Goal: Transaction & Acquisition: Purchase product/service

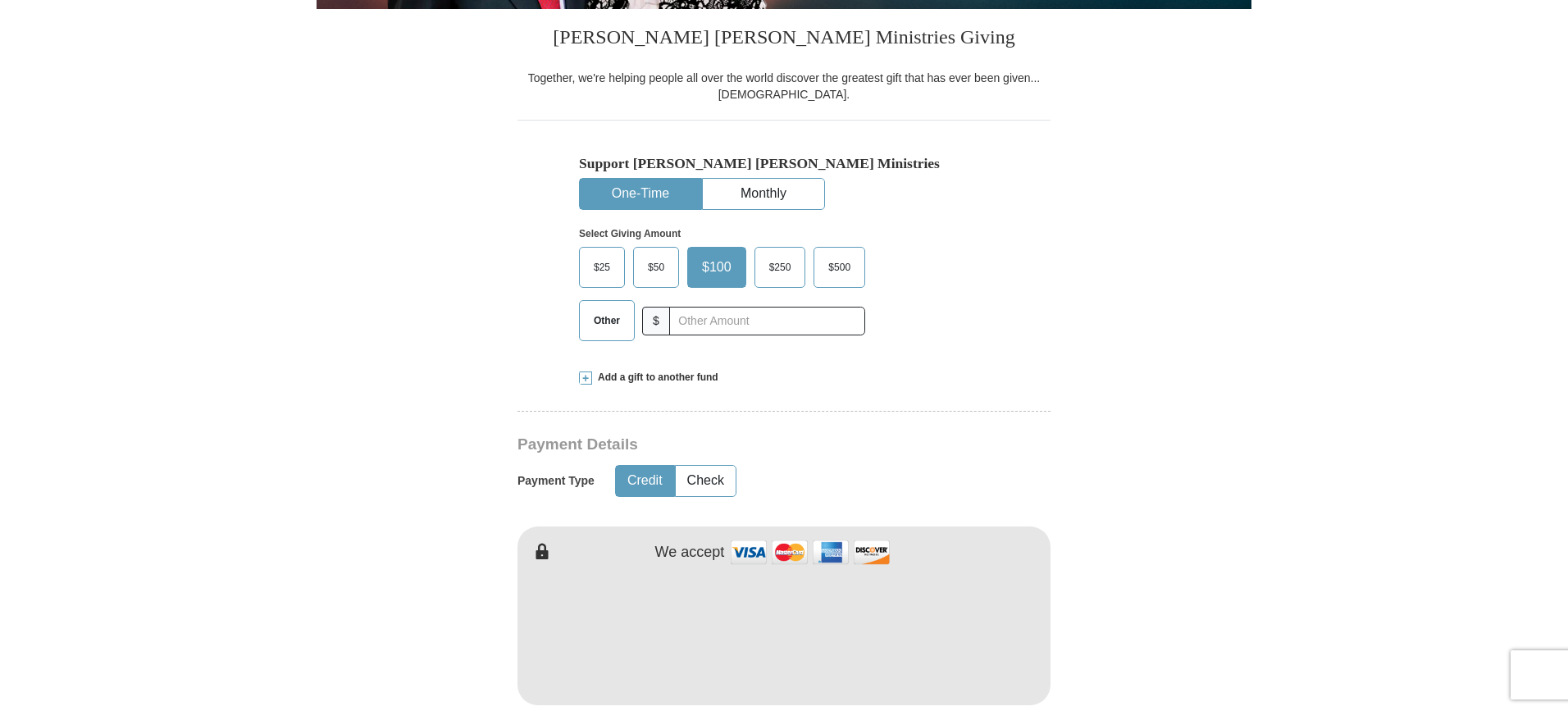
scroll to position [410, 0]
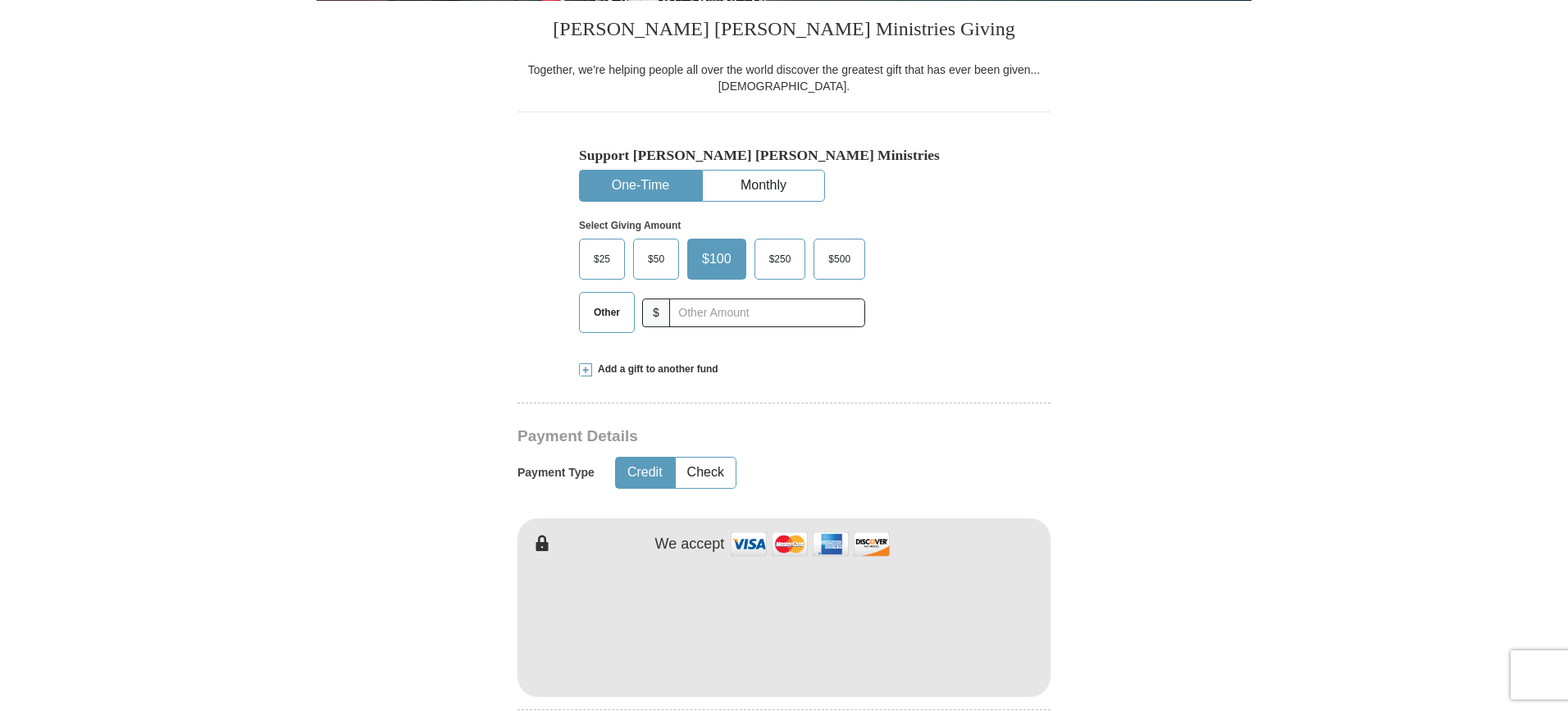
click at [604, 310] on span "Other" at bounding box center [606, 312] width 42 height 24
click at [0, 0] on input "Other" at bounding box center [0, 0] width 0 height 0
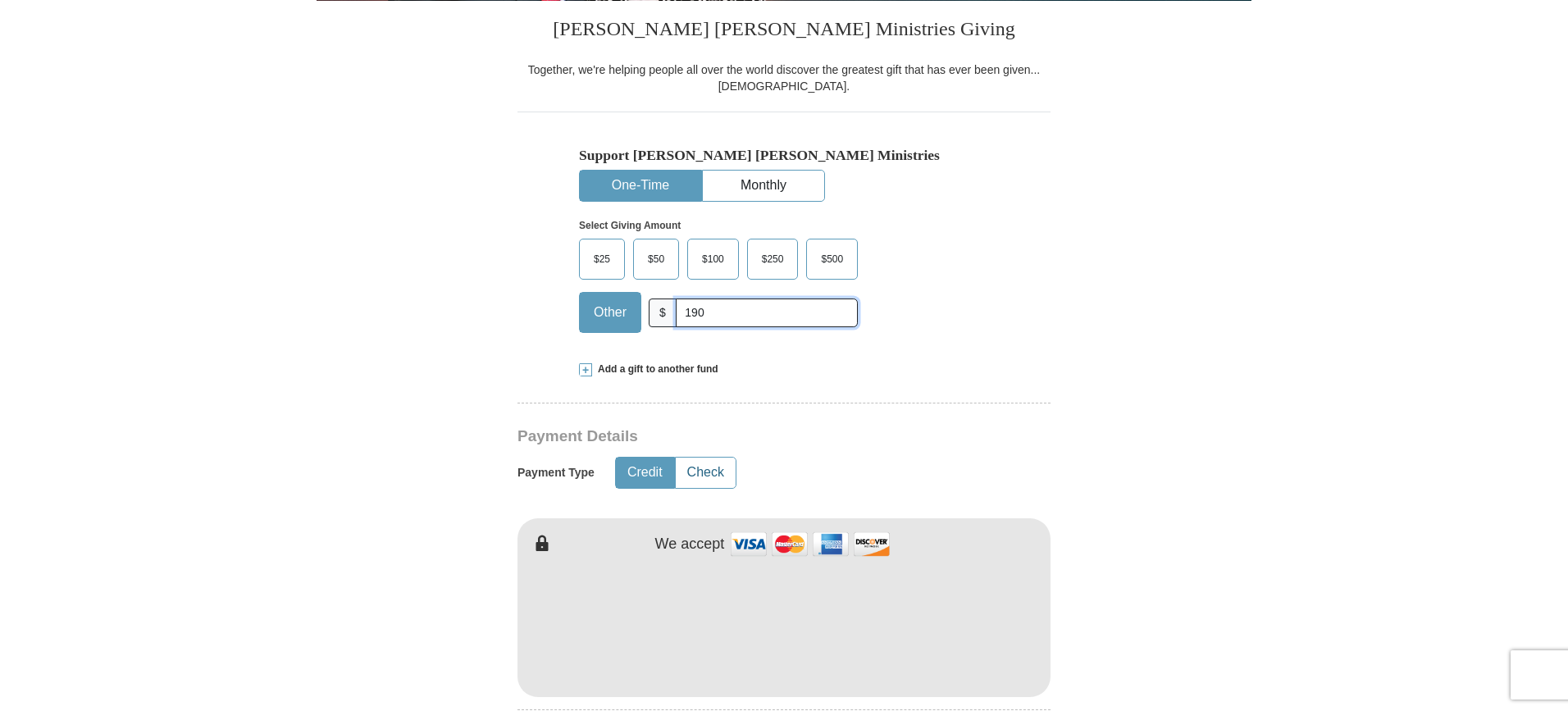
type input "190"
click at [717, 480] on button "Check" at bounding box center [705, 473] width 60 height 30
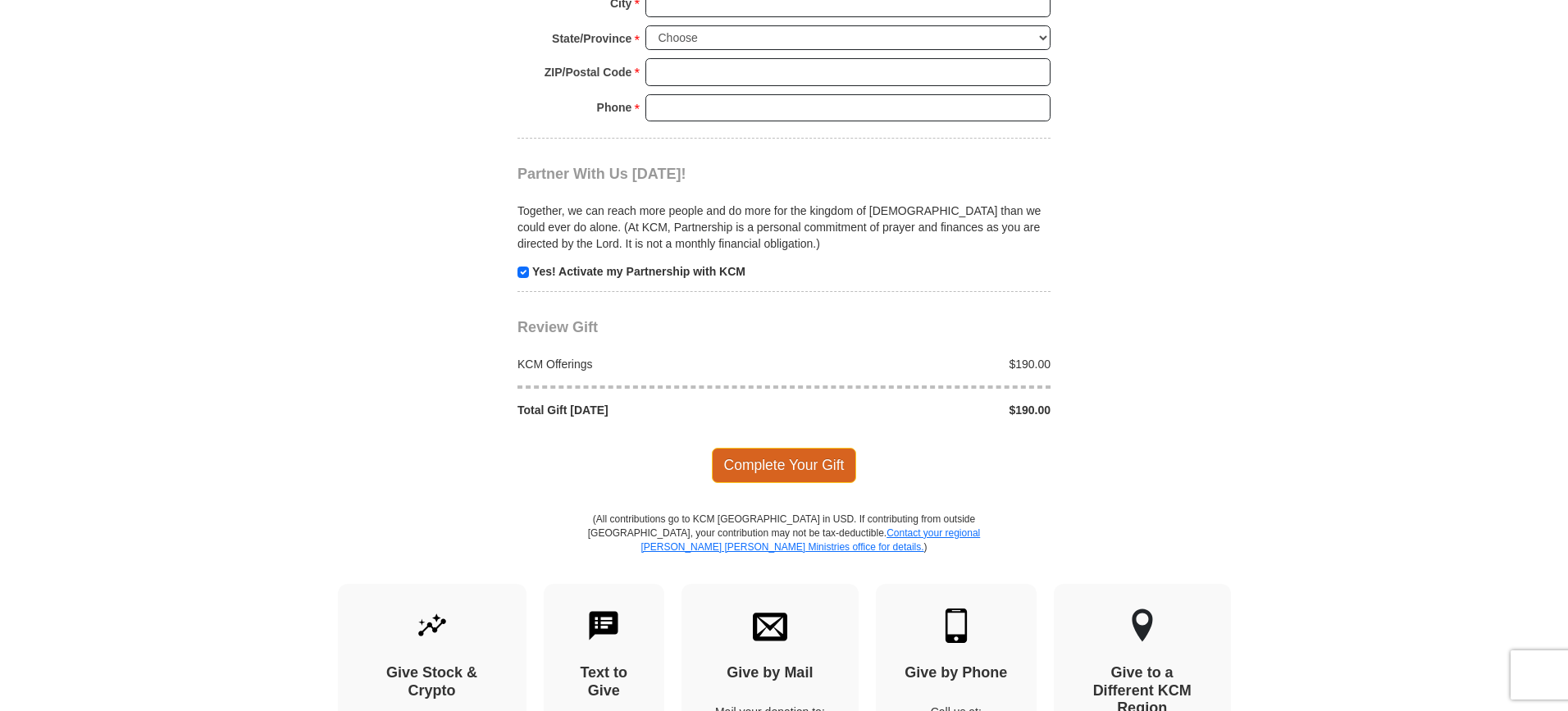
scroll to position [1722, 0]
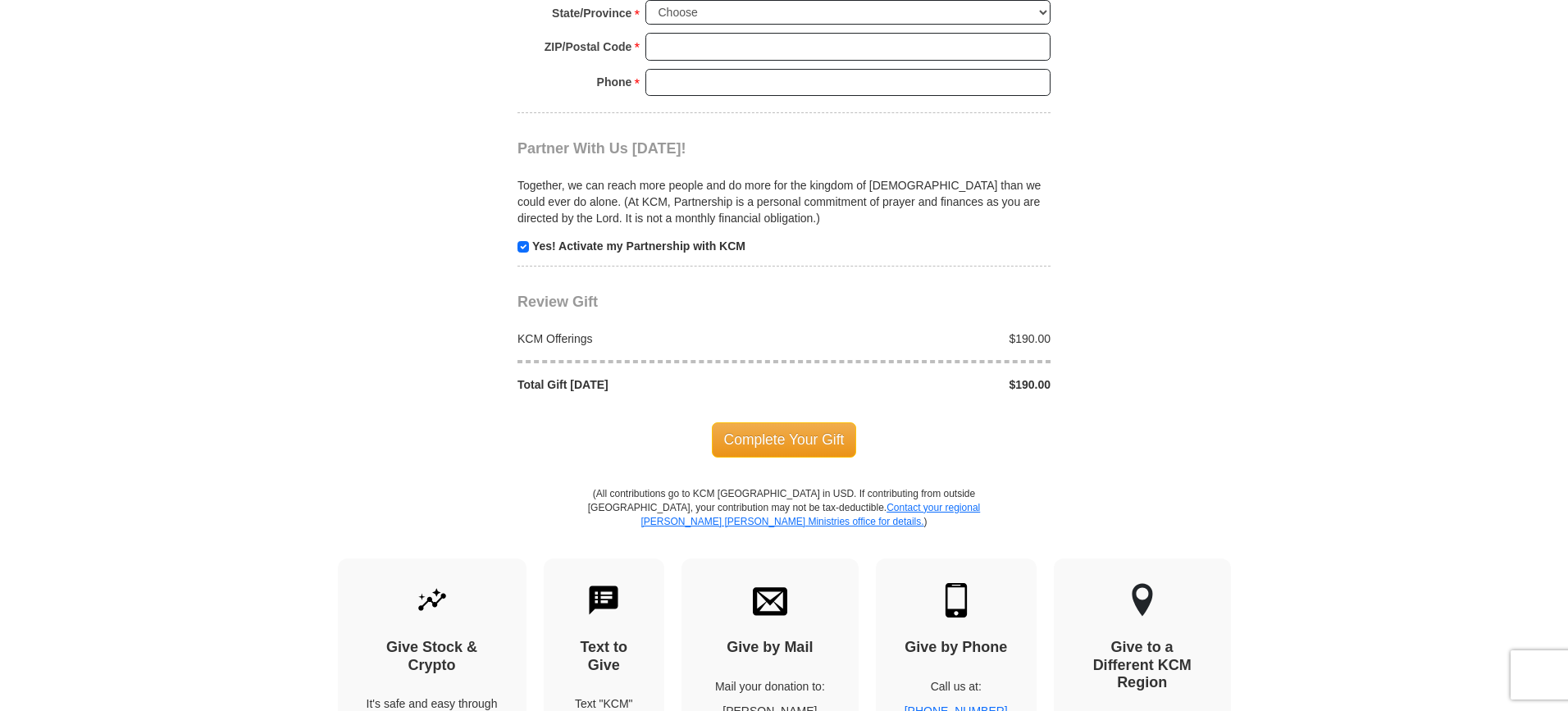
click at [579, 341] on div "KCM Offerings" at bounding box center [647, 338] width 276 height 16
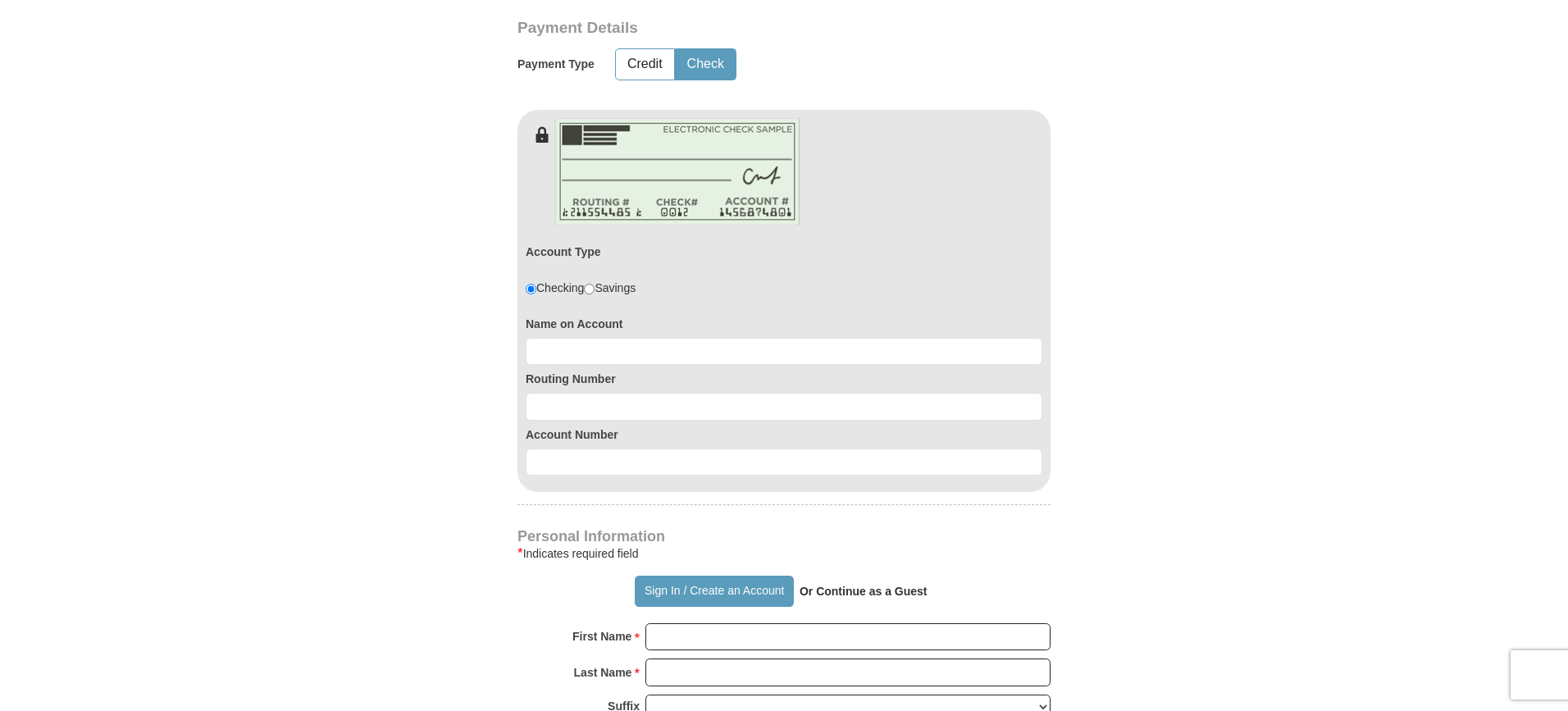
scroll to position [820, 0]
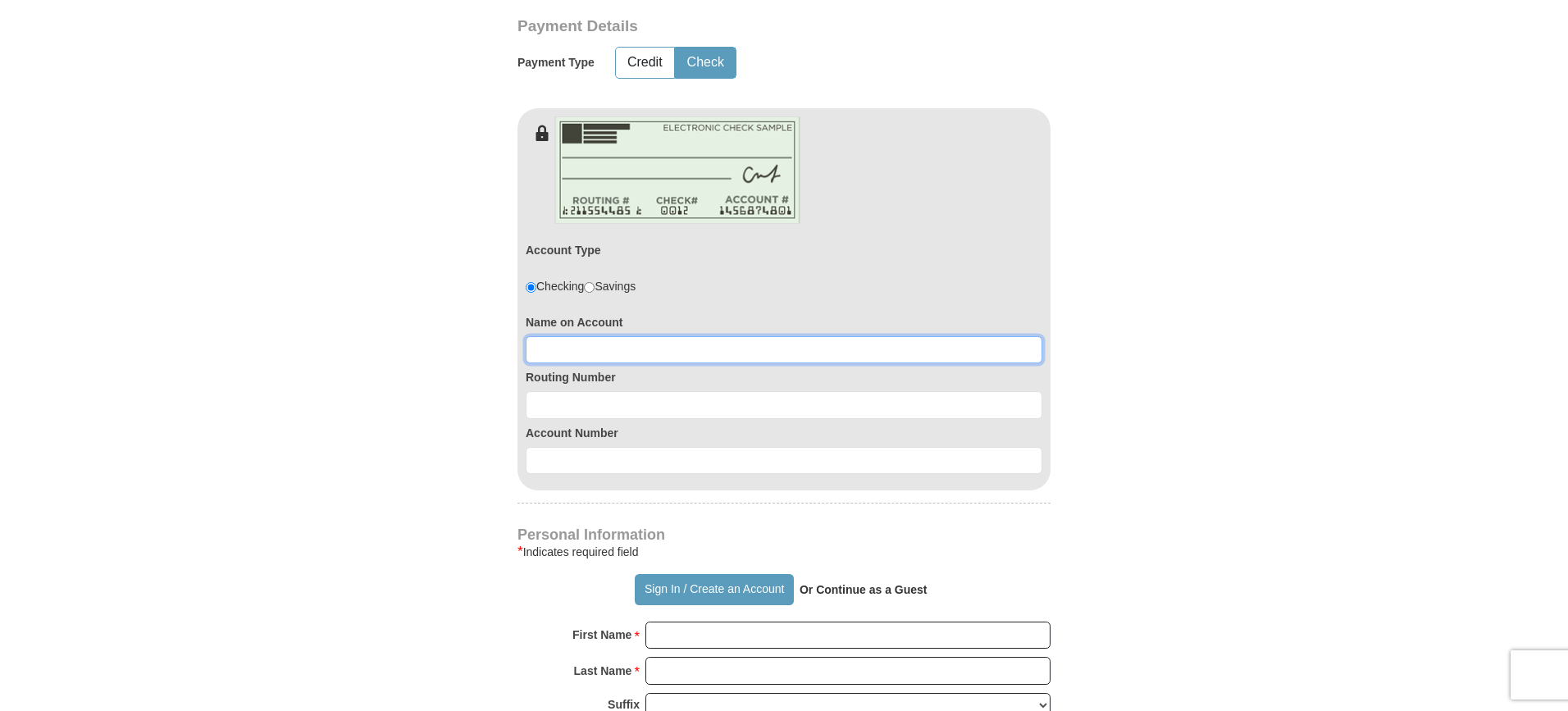
click at [568, 351] on input at bounding box center [783, 351] width 517 height 28
type input "Delvin J. Johnson"
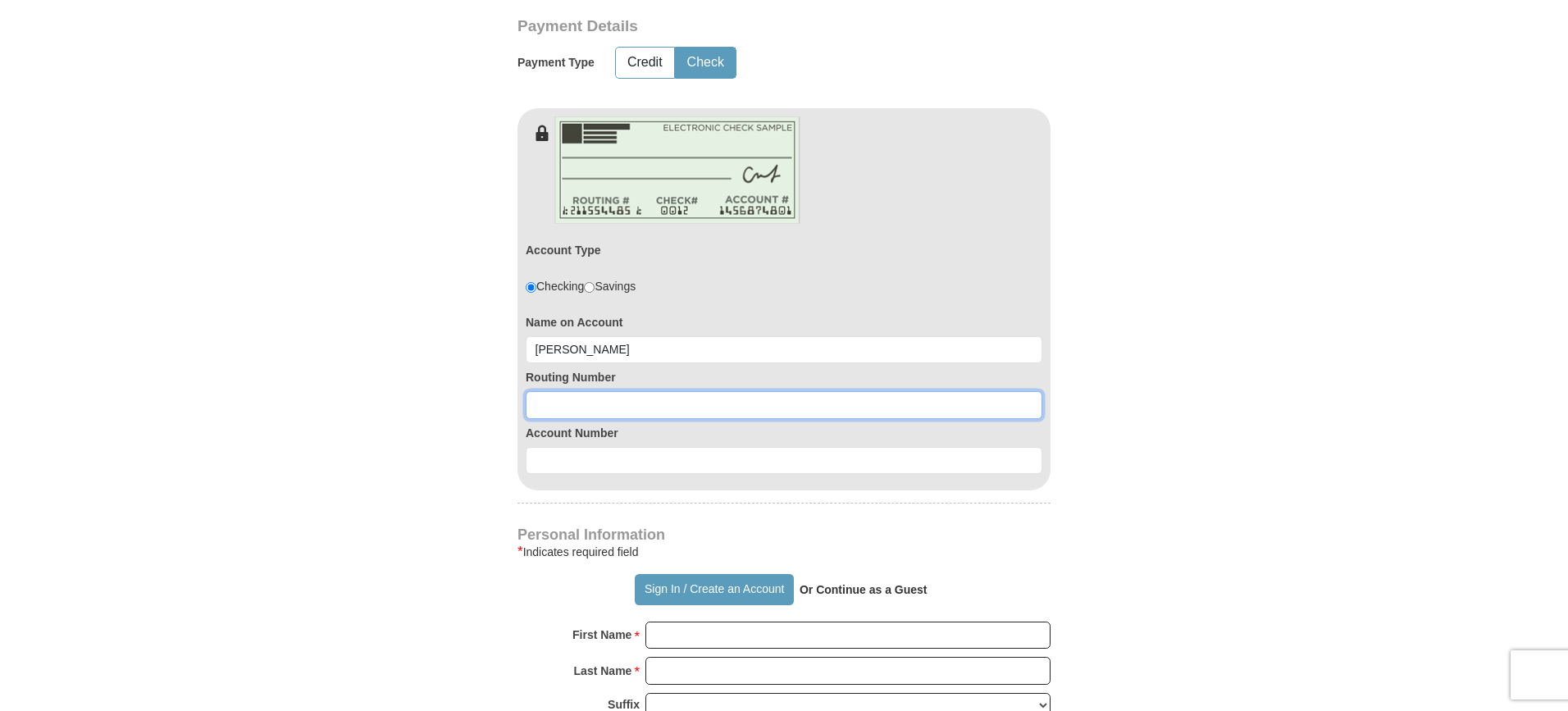
click at [551, 409] on input at bounding box center [783, 405] width 517 height 28
click at [550, 404] on input "```000614" at bounding box center [783, 405] width 517 height 28
drag, startPoint x: 587, startPoint y: 401, endPoint x: 525, endPoint y: 401, distance: 62.0
click at [525, 401] on div "Account Type Checking Savings Name on Account Delvin J. Johnson Routing Number …" at bounding box center [784, 315] width 533 height 350
type input "1"
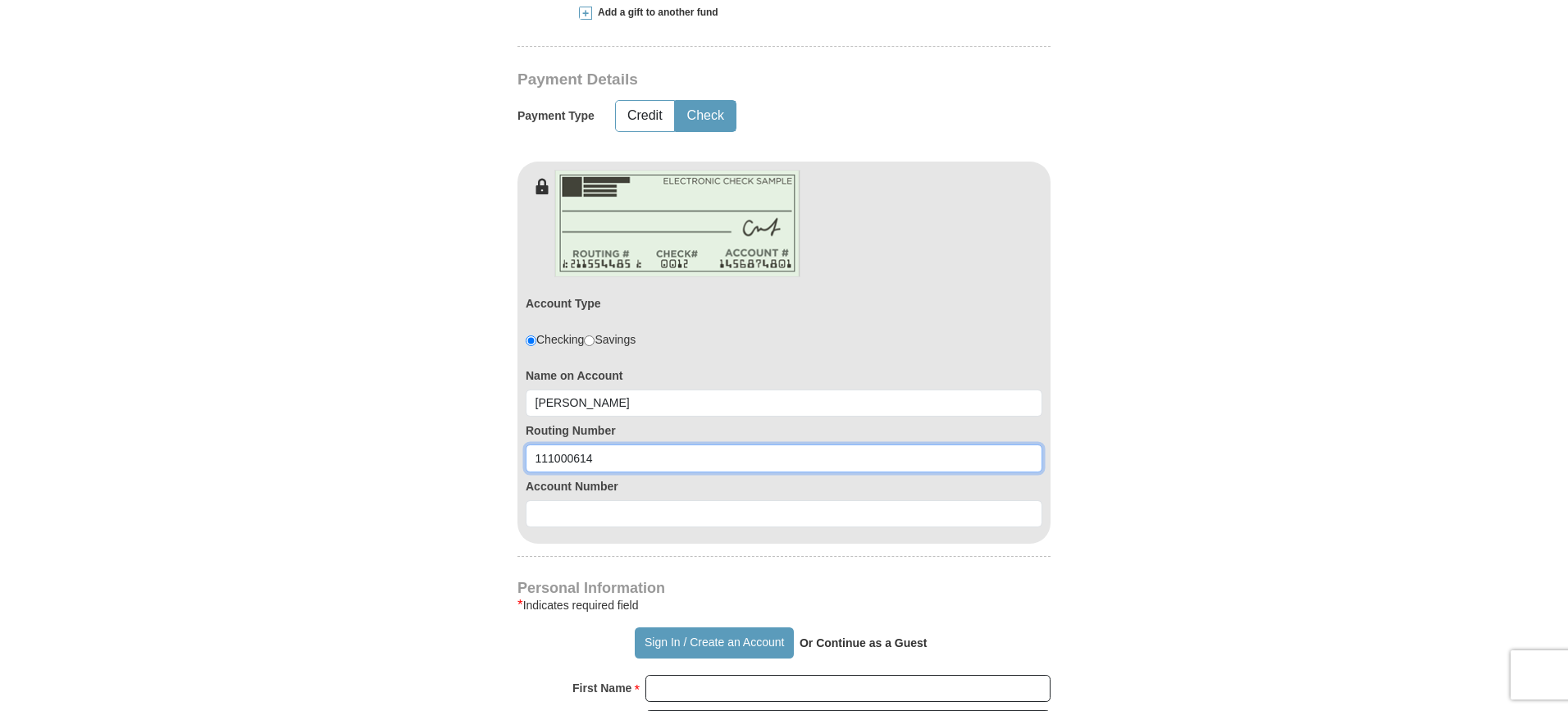
scroll to position [738, 0]
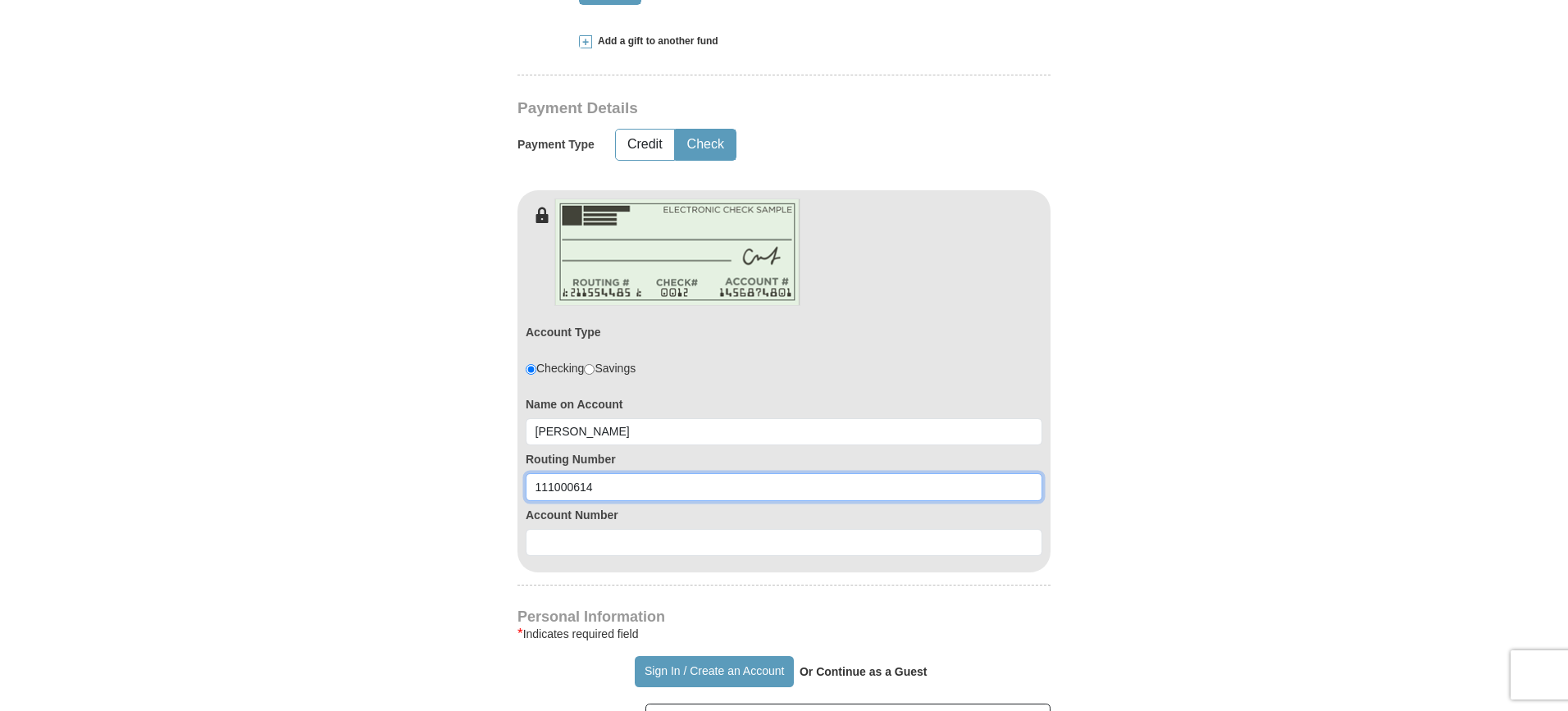
type input "111000614"
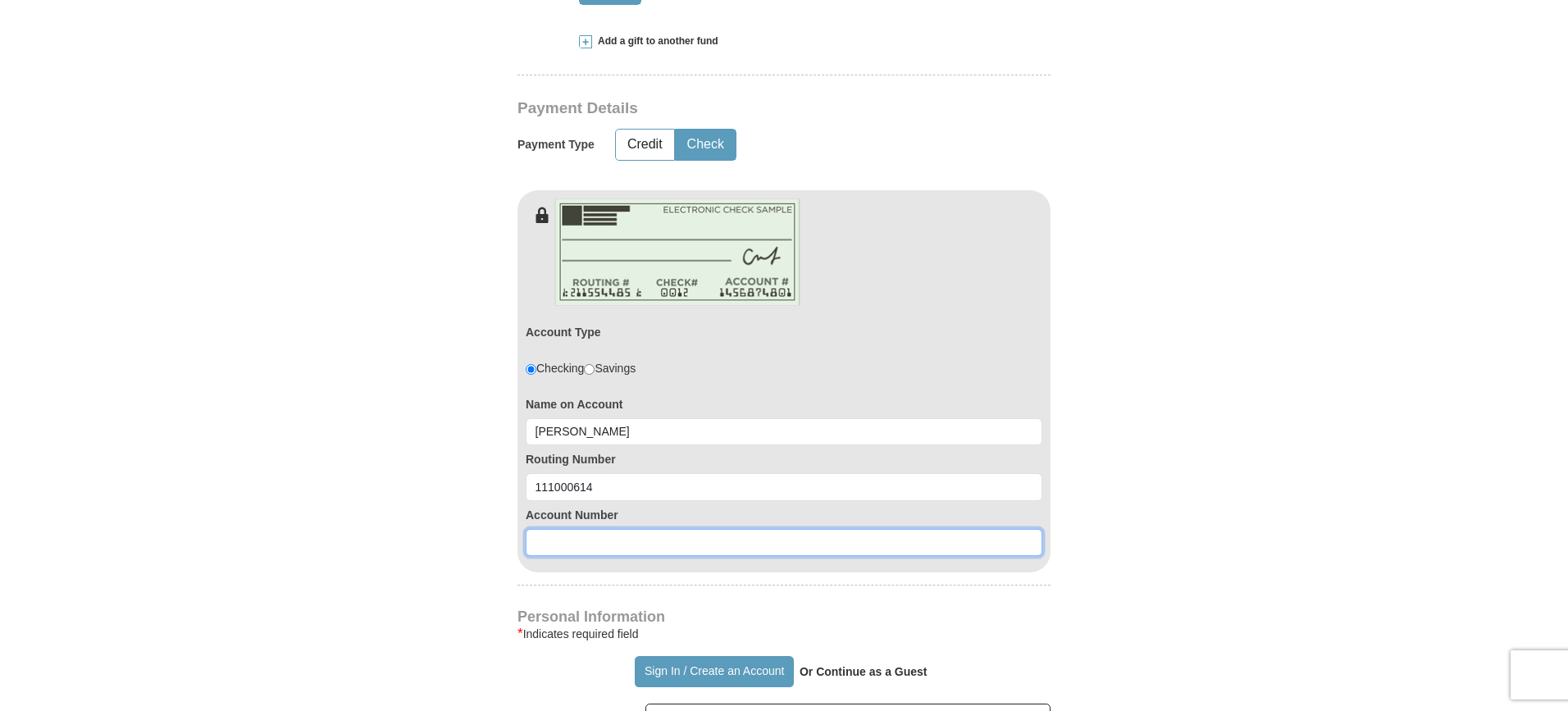
click at [572, 534] on input at bounding box center [783, 543] width 517 height 28
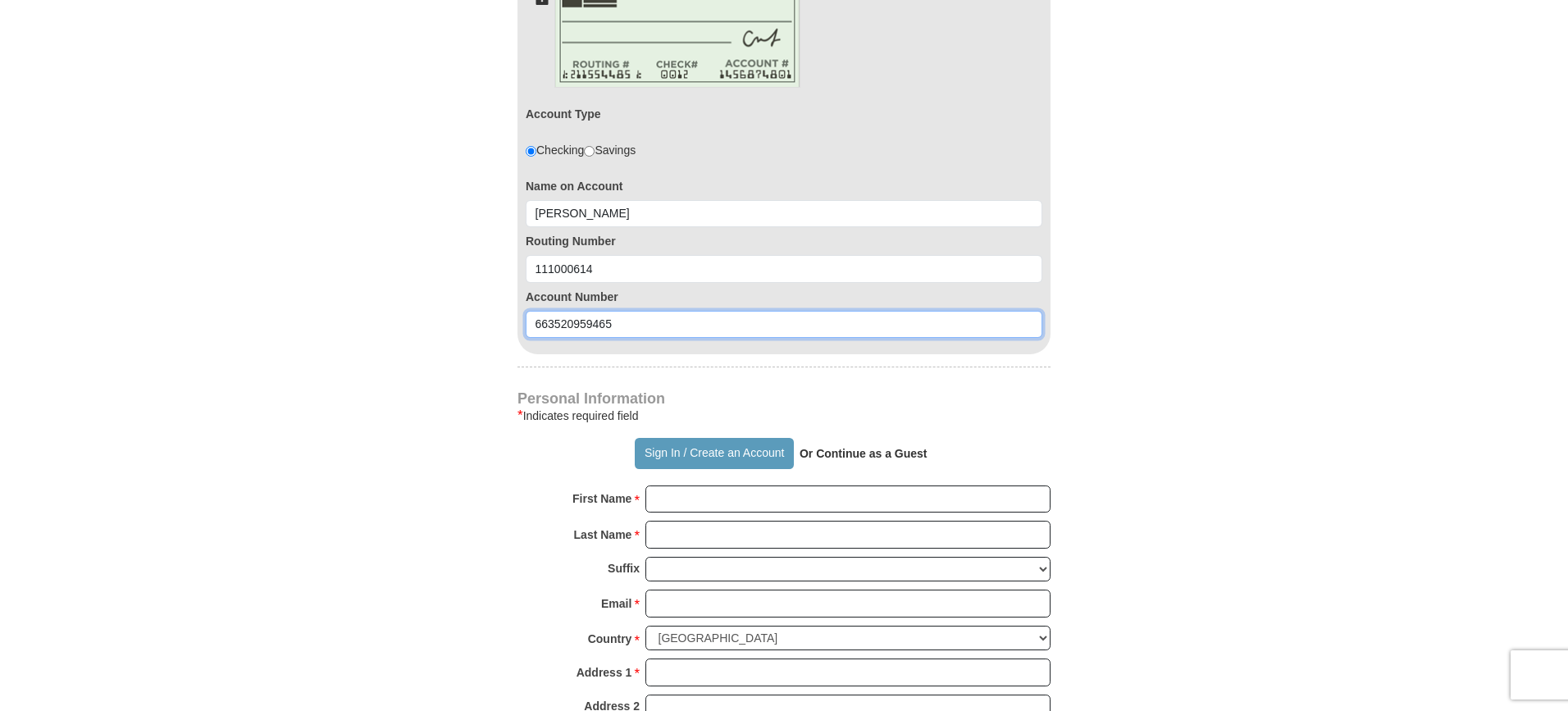
scroll to position [984, 0]
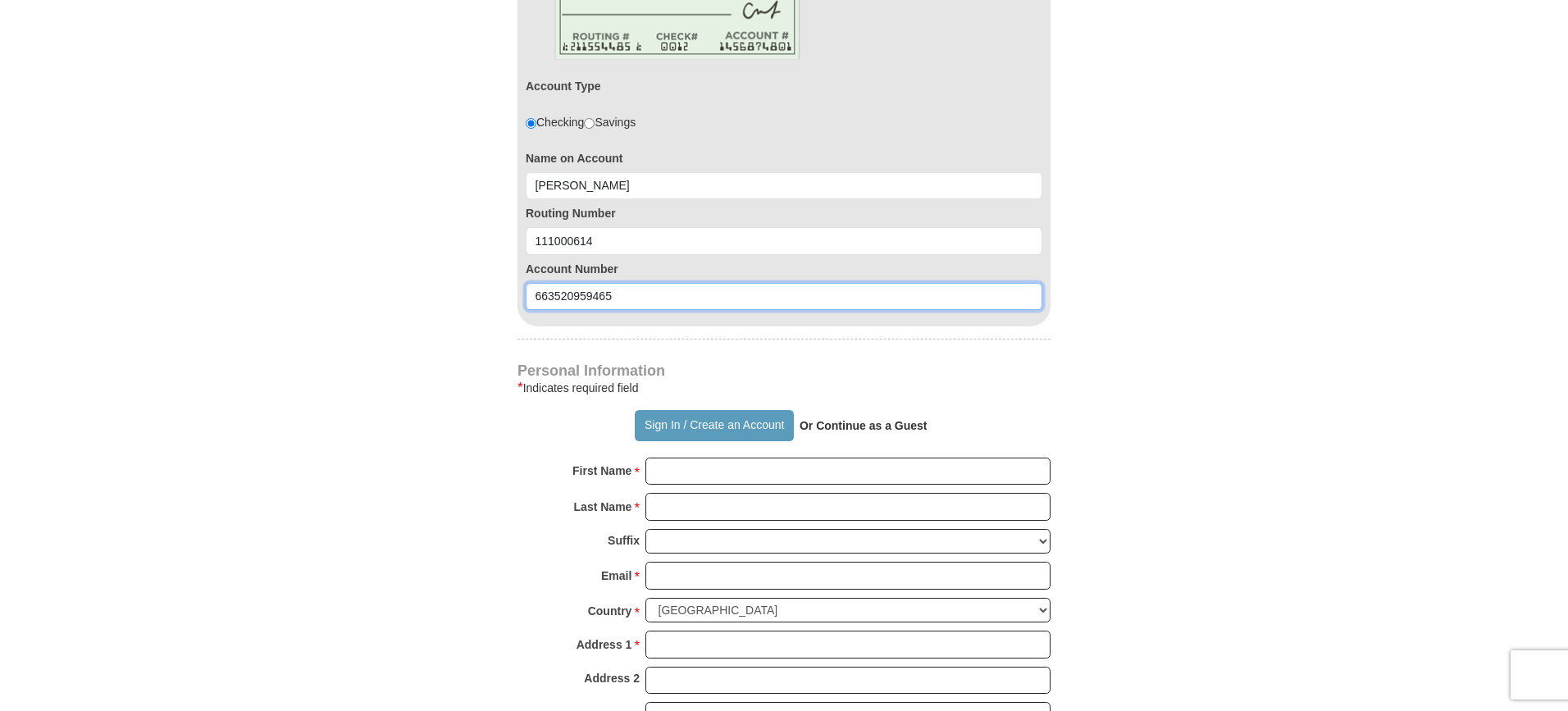
click at [579, 297] on input "663520959465" at bounding box center [783, 297] width 517 height 28
type input "663520159465"
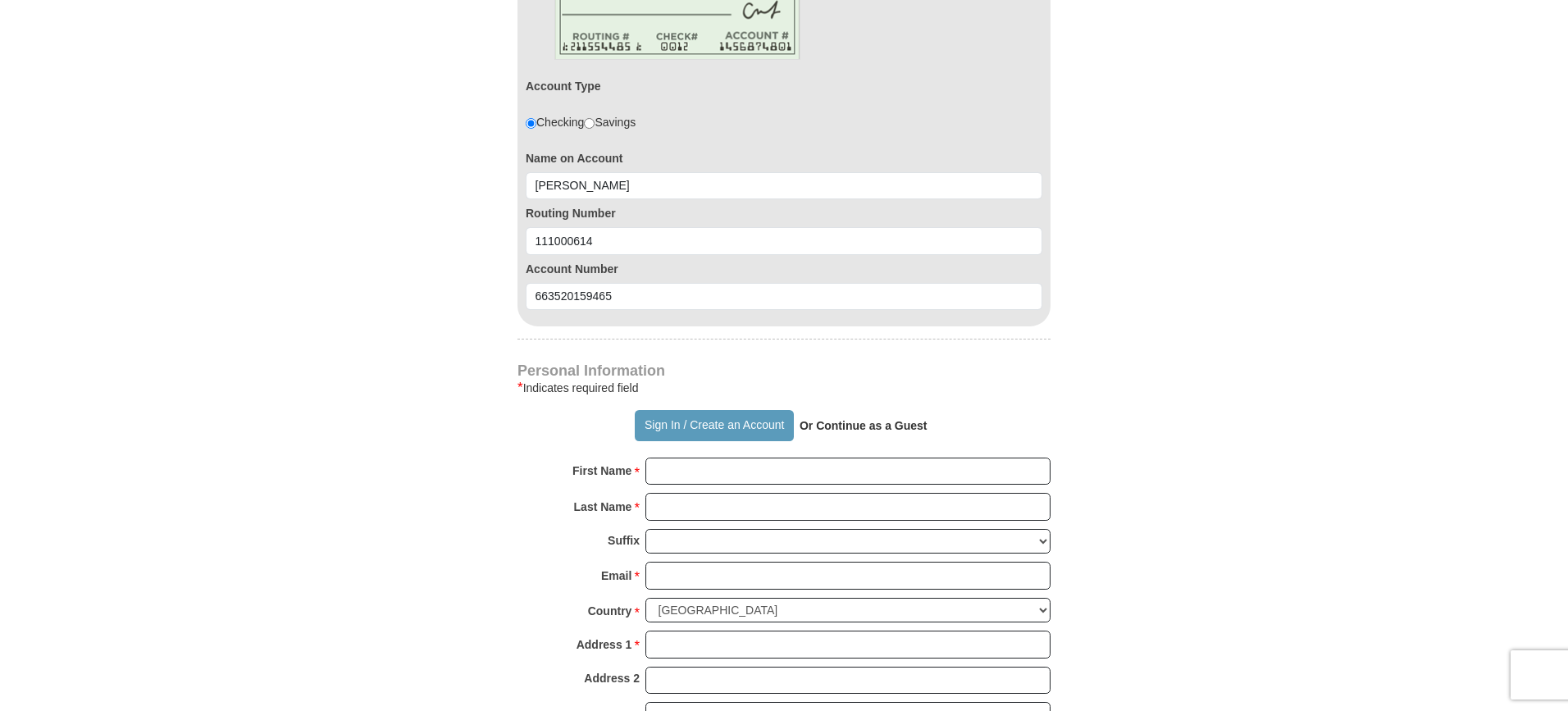
click at [354, 426] on form "Already have an account? Sign in for faster giving. Don't have an account? Crea…" at bounding box center [784, 189] width 935 height 2216
click at [664, 467] on input "First Name *" at bounding box center [848, 472] width 405 height 28
type input "Delvin J."
type input "Johnson"
type input "djjmcj@windstream.net"
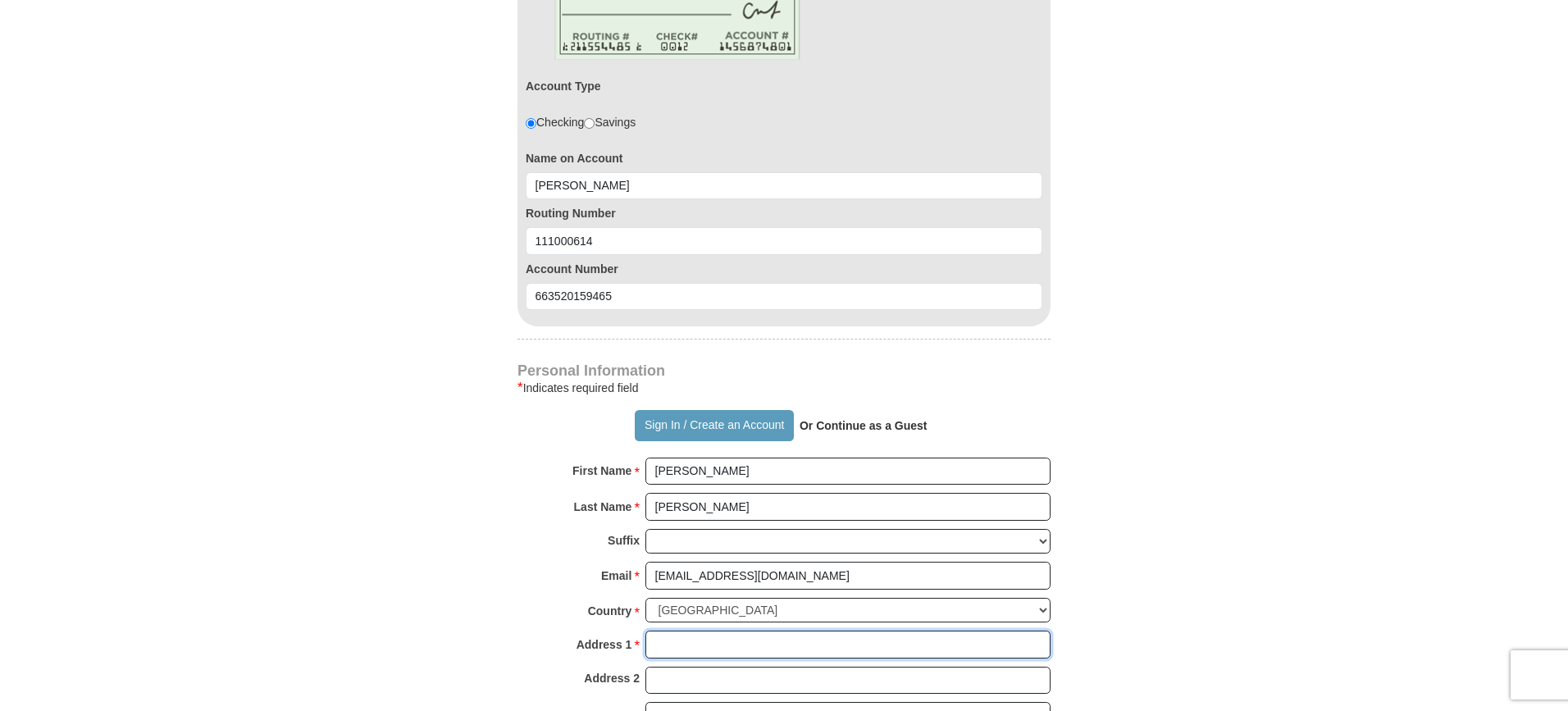
type input "15510 Amesbury Lane"
type input "Sugar Land"
select select "TX"
type input "77478"
type input "2815651618"
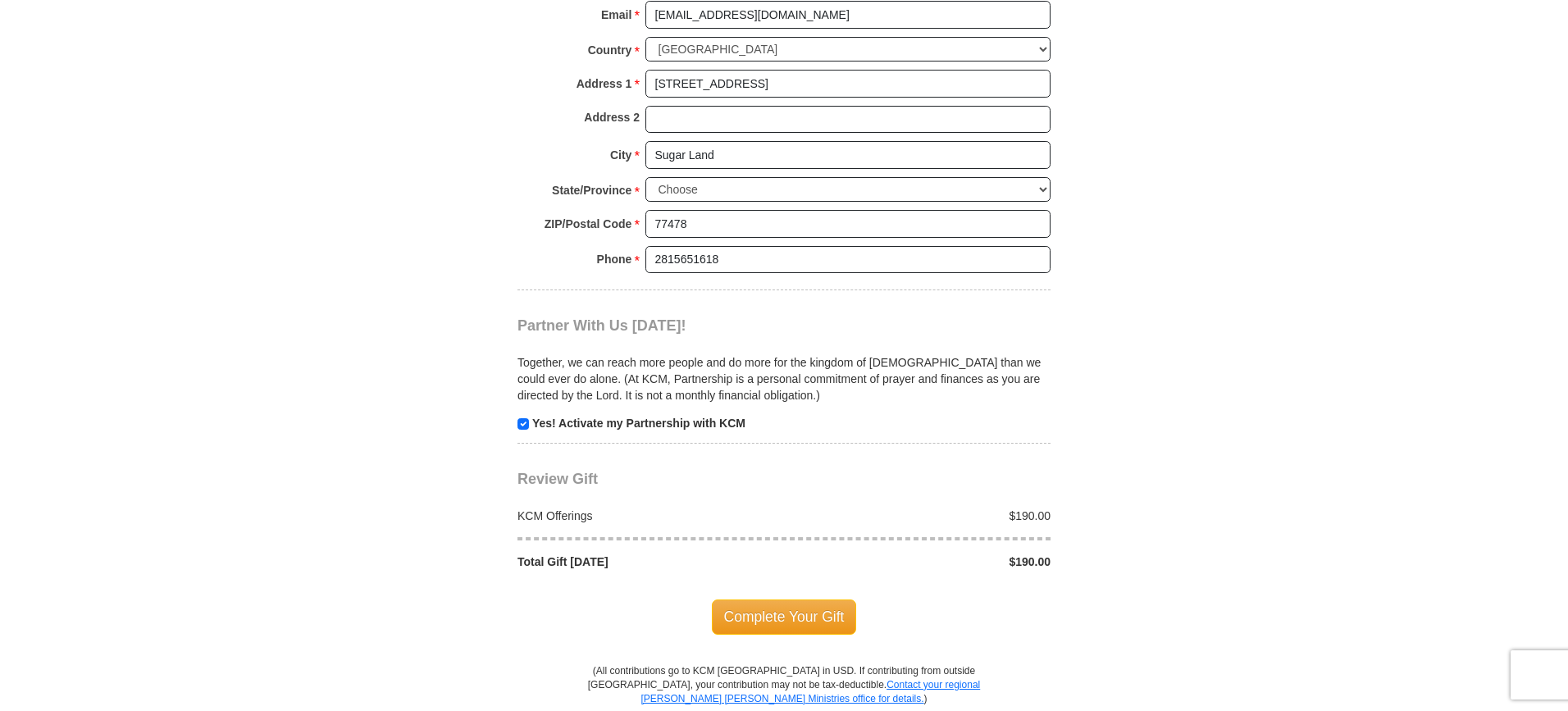
scroll to position [1558, 0]
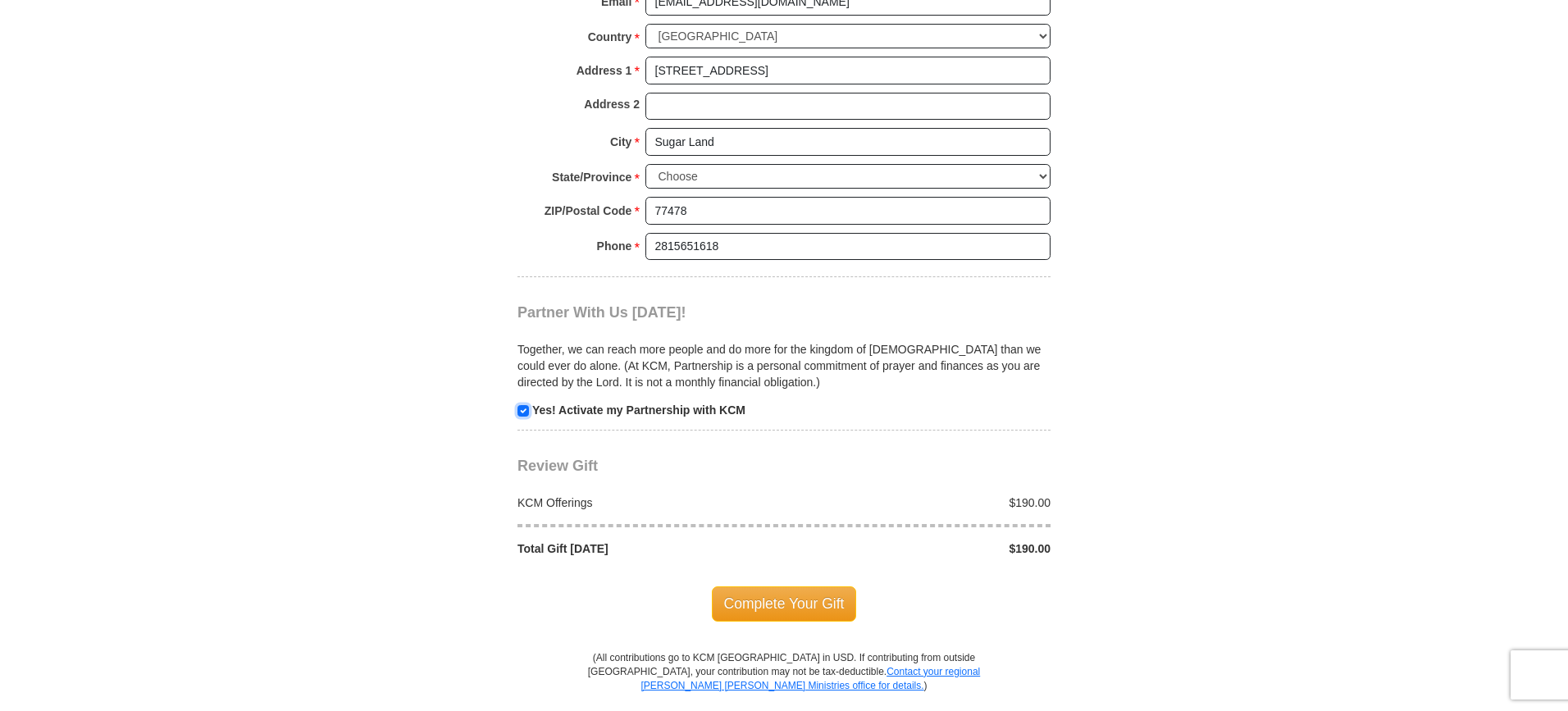
click at [522, 413] on input "checkbox" at bounding box center [523, 411] width 11 height 11
checkbox input "false"
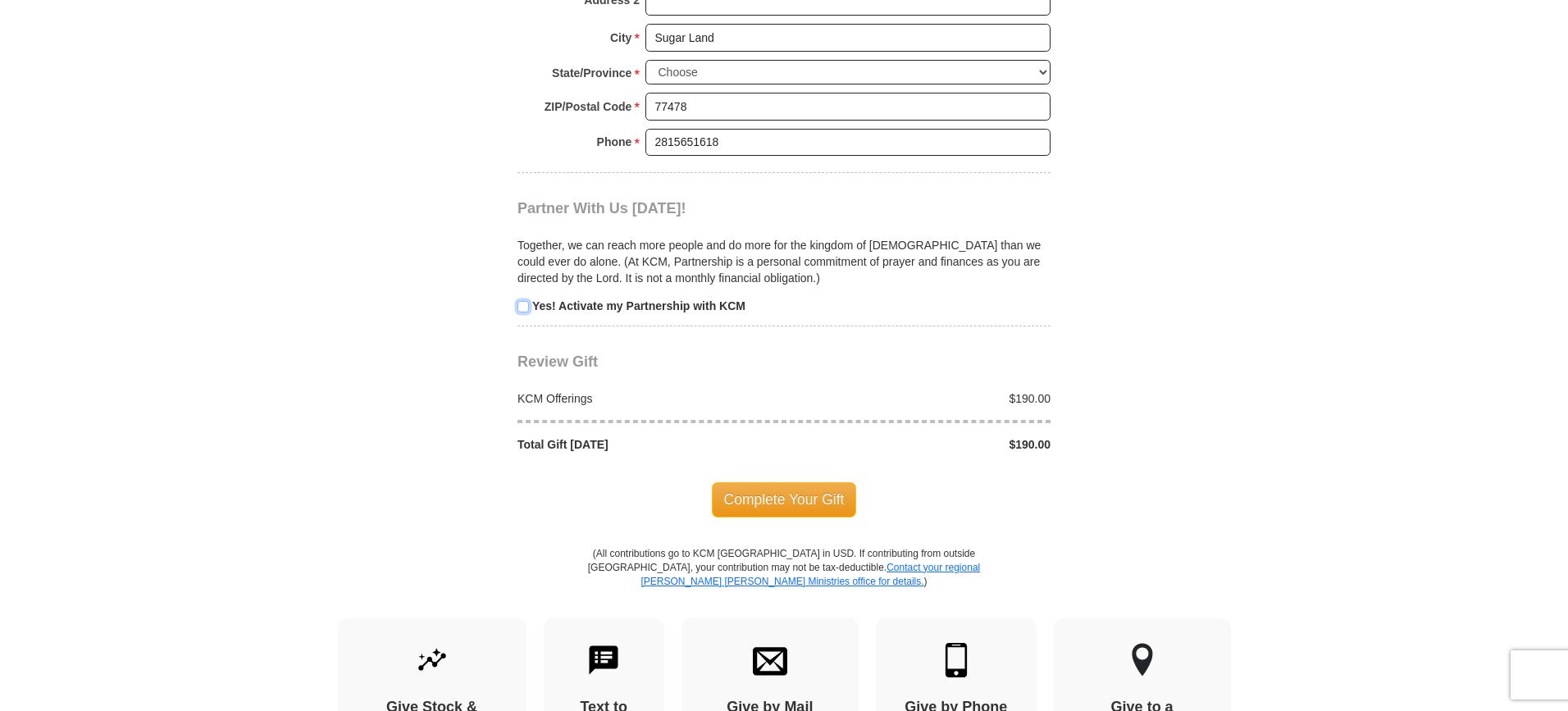
scroll to position [1722, 0]
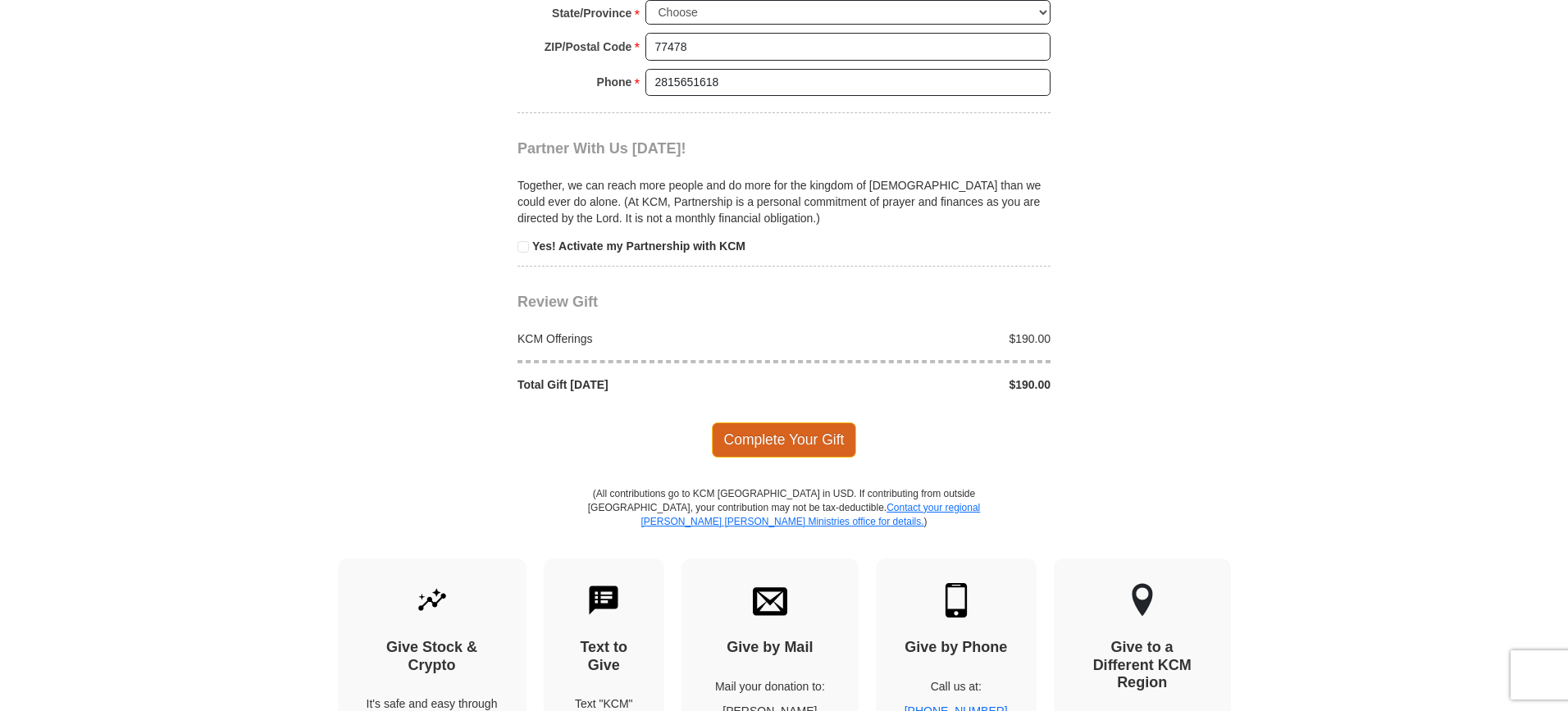
click at [772, 437] on span "Complete Your Gift" at bounding box center [784, 439] width 145 height 35
